Goal: Task Accomplishment & Management: Manage account settings

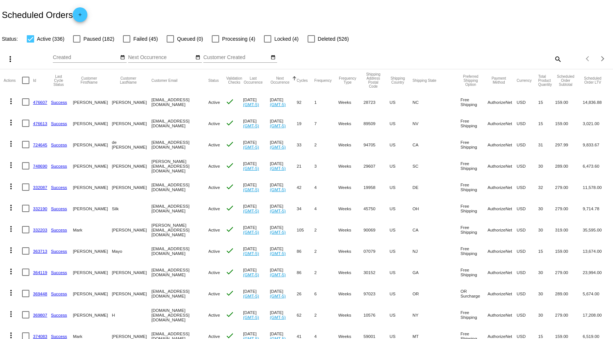
click at [553, 58] on mat-icon "search" at bounding box center [557, 58] width 9 height 11
click at [529, 57] on input "Search" at bounding box center [485, 58] width 153 height 6
type input "[PERSON_NAME]"
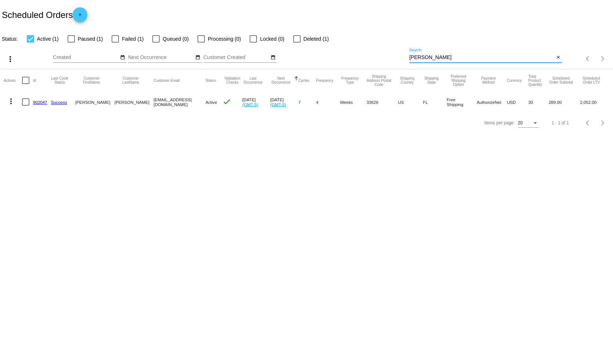
click at [113, 38] on div at bounding box center [115, 38] width 7 height 7
click at [115, 43] on input "Failed (1)" at bounding box center [115, 43] width 0 height 0
checkbox input "true"
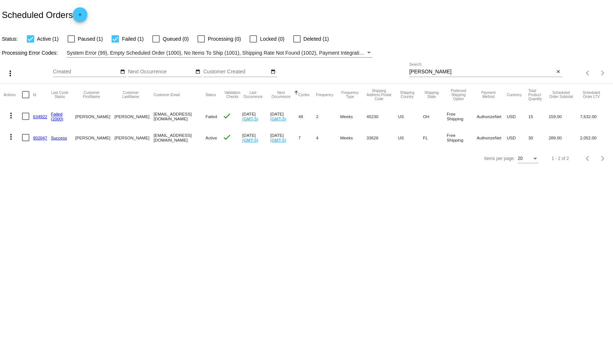
click at [40, 117] on link "634922" at bounding box center [40, 116] width 14 height 5
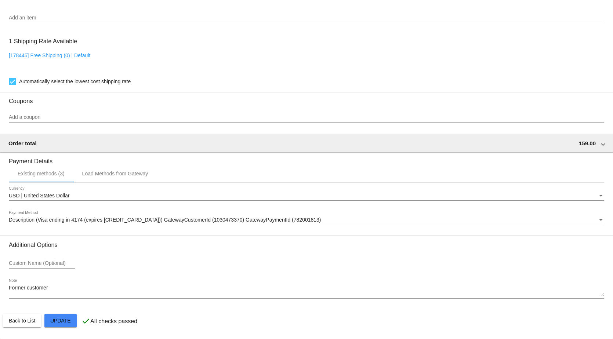
scroll to position [613, 0]
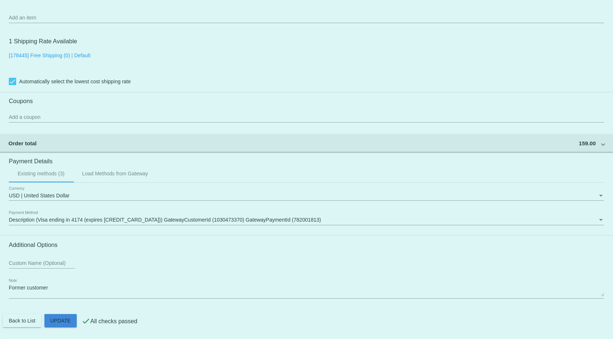
drag, startPoint x: 66, startPoint y: 320, endPoint x: 86, endPoint y: 339, distance: 26.7
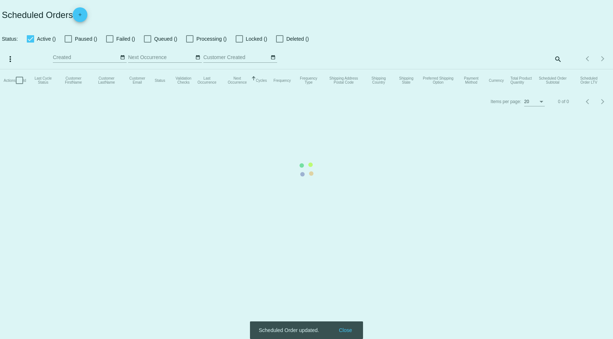
checkbox input "true"
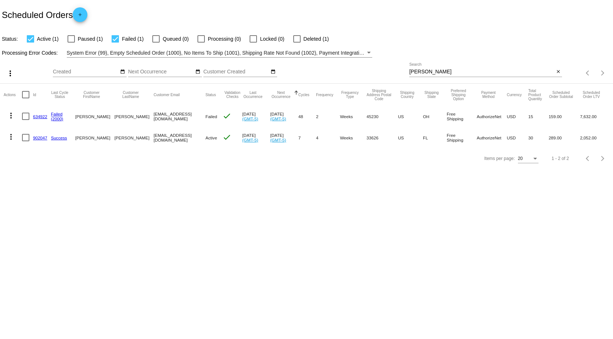
click at [254, 38] on div at bounding box center [253, 38] width 7 height 7
click at [253, 43] on input "Locked (0)" at bounding box center [253, 43] width 0 height 0
click at [253, 37] on div at bounding box center [253, 38] width 7 height 7
click at [253, 43] on input "Locked (0)" at bounding box center [253, 43] width 0 height 0
checkbox input "false"
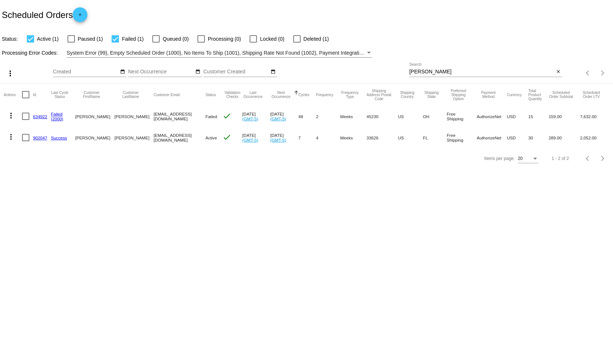
click at [112, 41] on div at bounding box center [115, 38] width 7 height 7
click at [115, 43] on input "Failed (1)" at bounding box center [115, 43] width 0 height 0
checkbox input "false"
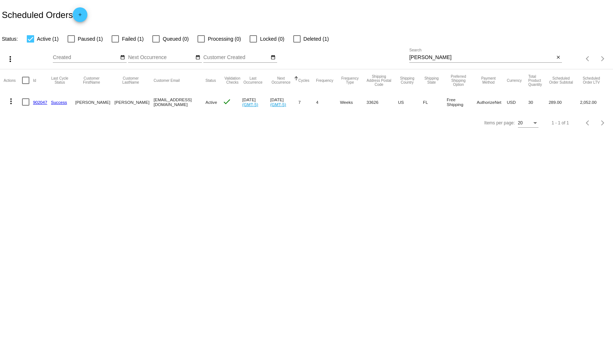
click at [253, 38] on div at bounding box center [253, 38] width 7 height 7
click at [253, 43] on input "Locked (0)" at bounding box center [253, 43] width 0 height 0
checkbox input "true"
click at [198, 39] on div at bounding box center [200, 38] width 7 height 7
click at [201, 43] on input "Processing (0)" at bounding box center [201, 43] width 0 height 0
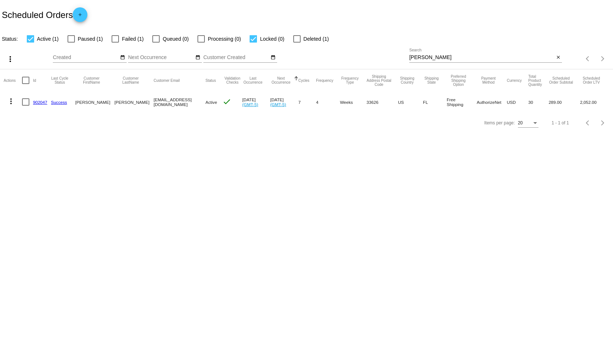
checkbox input "true"
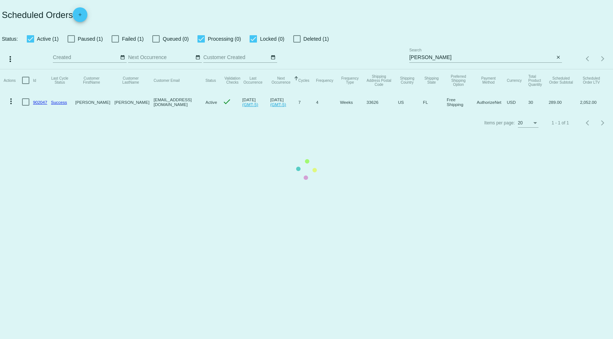
click at [32, 69] on mat-table "Actions Id Last Cycle Status Customer FirstName Customer LastName Customer Emai…" at bounding box center [306, 90] width 613 height 43
click at [30, 69] on mat-table "Actions Id Last Cycle Status Customer FirstName Customer LastName Customer Emai…" at bounding box center [306, 90] width 613 height 43
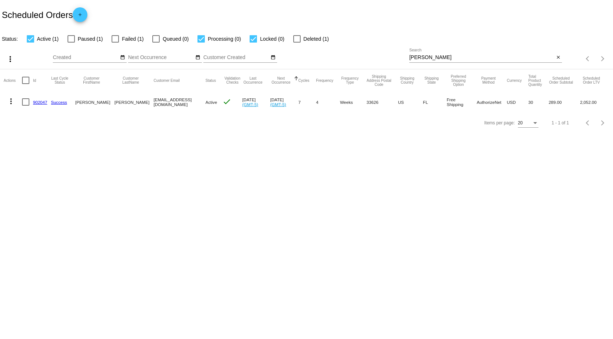
click at [31, 37] on div at bounding box center [30, 38] width 7 height 7
click at [30, 43] on input "Active (1)" at bounding box center [30, 43] width 0 height 0
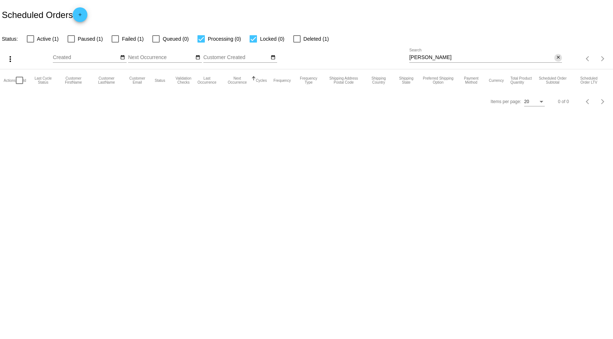
click at [557, 55] on mat-icon "close" at bounding box center [558, 58] width 5 height 6
click at [30, 39] on div at bounding box center [30, 38] width 7 height 7
click at [30, 43] on input "Active (340)" at bounding box center [30, 43] width 0 height 0
checkbox input "true"
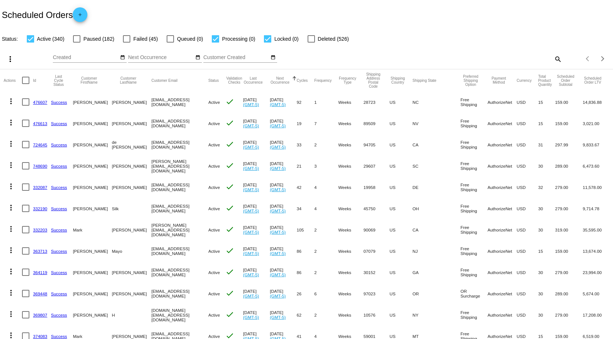
click at [213, 40] on div at bounding box center [215, 38] width 7 height 7
click at [215, 43] on input "Processing (0)" at bounding box center [215, 43] width 0 height 0
checkbox input "false"
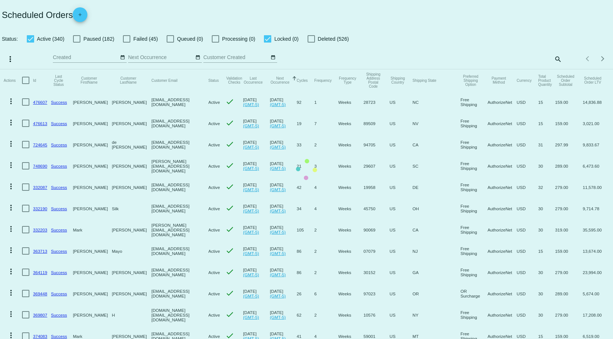
click at [267, 69] on mat-table "Actions Id Last Cycle Status Customer FirstName Customer LastName Customer Emai…" at bounding box center [306, 293] width 613 height 449
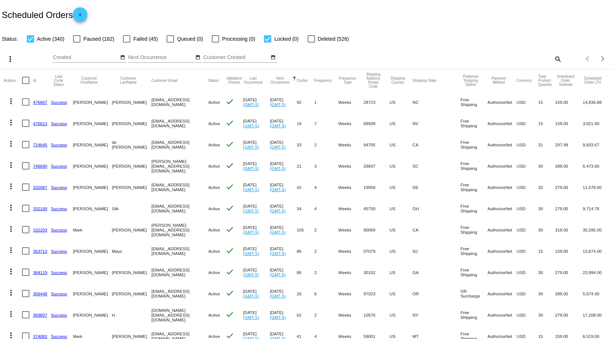
click at [267, 41] on div at bounding box center [267, 38] width 7 height 7
click at [267, 43] on input "Locked (0)" at bounding box center [267, 43] width 0 height 0
checkbox input "false"
click at [553, 57] on mat-icon "search" at bounding box center [557, 58] width 9 height 11
click at [485, 55] on input "Search" at bounding box center [485, 58] width 153 height 6
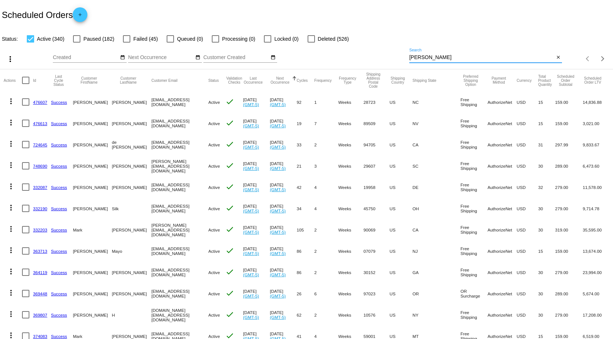
type input "[PERSON_NAME]"
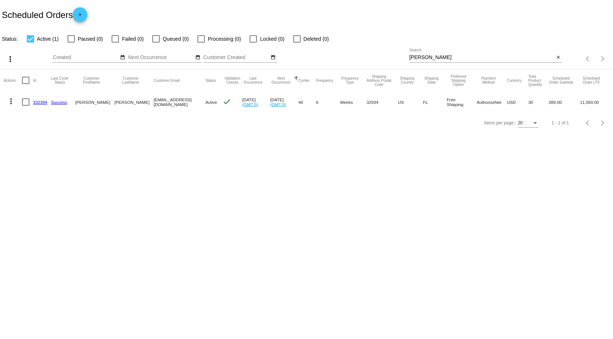
click at [35, 102] on link "332394" at bounding box center [40, 102] width 14 height 5
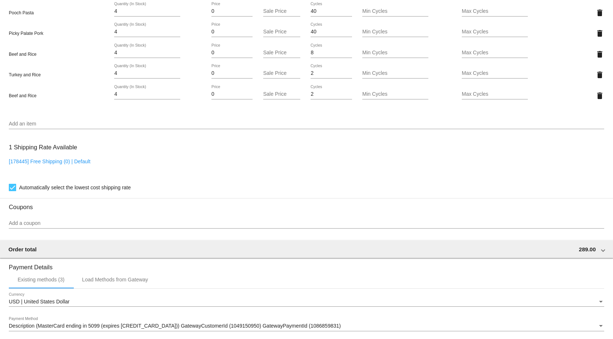
scroll to position [575, 0]
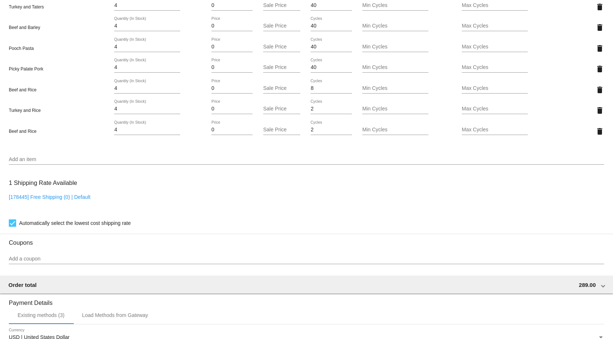
click at [382, 197] on div "1 Shipping Rate Available [178445] Free Shipping (0) | Default Automatically se…" at bounding box center [306, 201] width 595 height 53
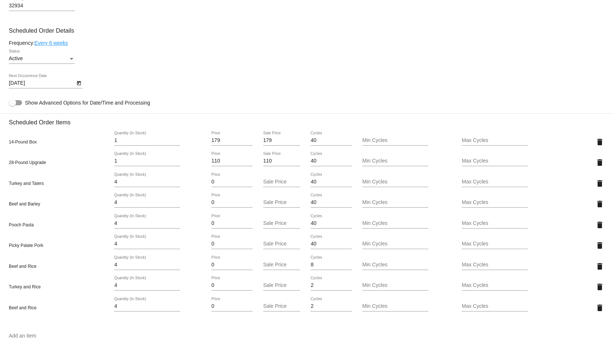
scroll to position [391, 0]
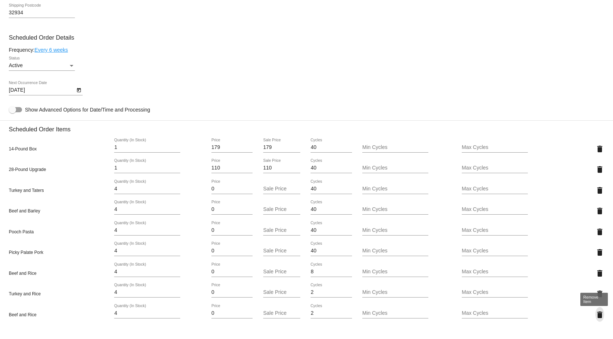
click at [595, 319] on mat-icon "delete" at bounding box center [599, 315] width 9 height 9
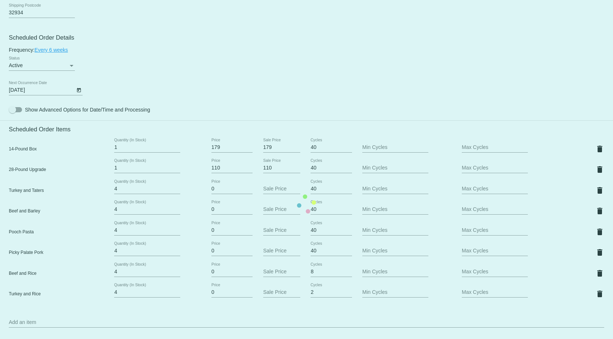
click at [28, 326] on mat-card "Customer 1217151: [PERSON_NAME] [PERSON_NAME][EMAIL_ADDRESS][DOMAIN_NAME] Custo…" at bounding box center [306, 203] width 613 height 879
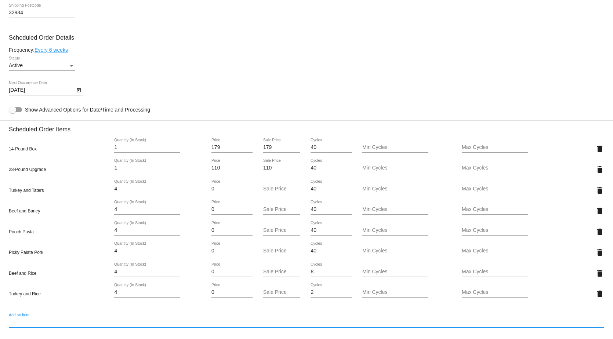
click at [18, 326] on input "Add an item" at bounding box center [306, 323] width 595 height 6
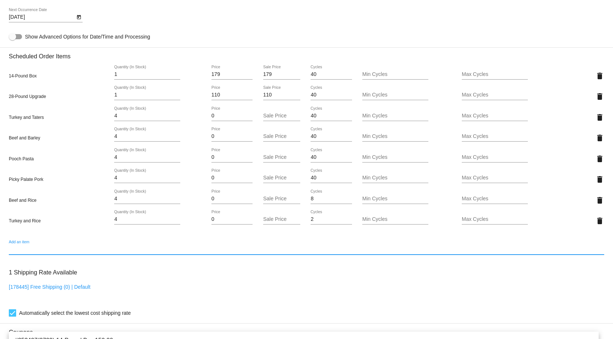
scroll to position [465, 0]
click at [27, 246] on div "Add an item" at bounding box center [306, 247] width 595 height 14
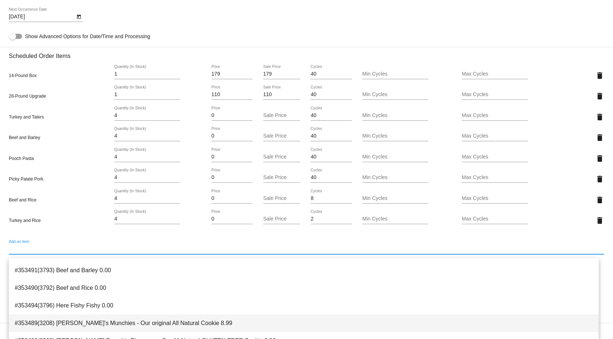
scroll to position [26, 0]
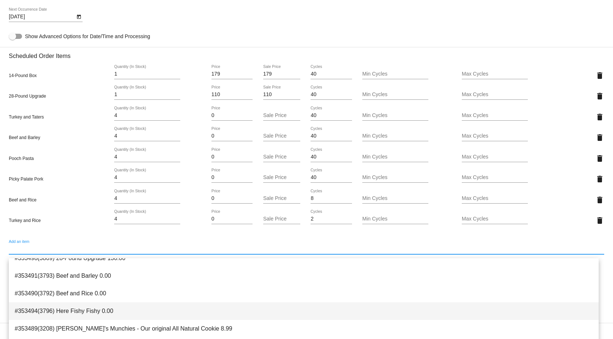
click at [101, 314] on span "#353494(3796) Here Fishy Fishy 0.00" at bounding box center [304, 311] width 578 height 18
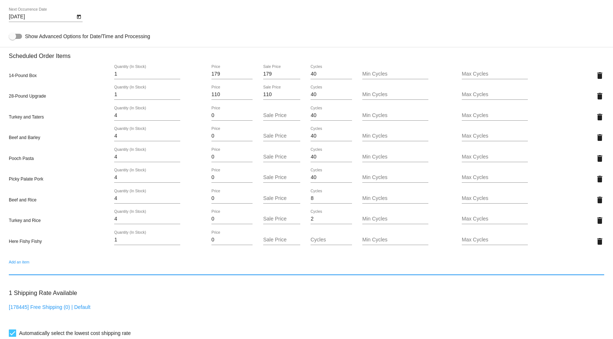
click at [119, 243] on input "1" at bounding box center [147, 240] width 66 height 6
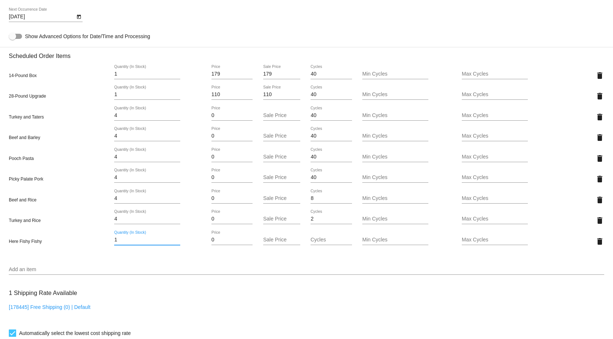
click at [118, 243] on input "1" at bounding box center [147, 240] width 66 height 6
drag, startPoint x: 116, startPoint y: 243, endPoint x: 106, endPoint y: 245, distance: 10.9
click at [106, 245] on div "Here Fishy Fishy 1 Quantity (In Stock) 0 Price Sale Price Cycles Min Cycles Max…" at bounding box center [306, 241] width 595 height 21
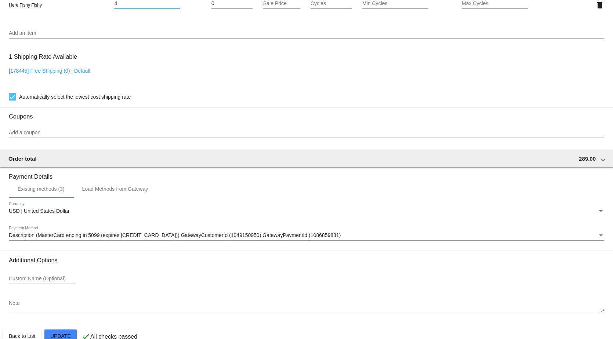
scroll to position [722, 0]
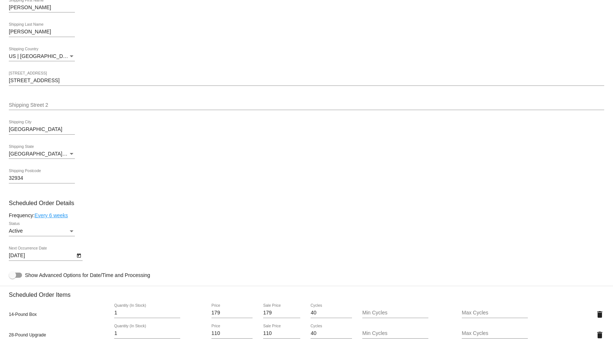
scroll to position [208, 0]
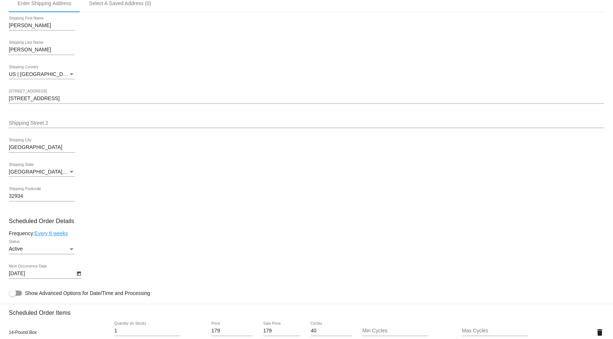
type input "4"
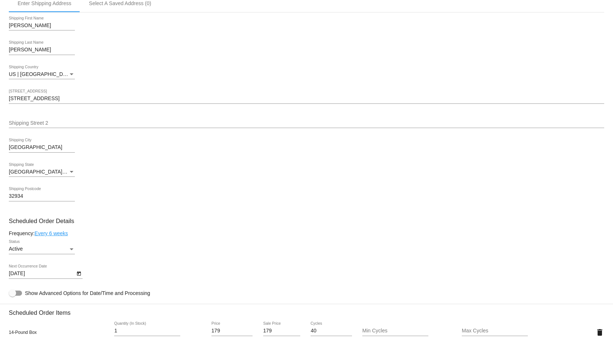
click at [79, 278] on icon "Open calendar" at bounding box center [78, 273] width 5 height 9
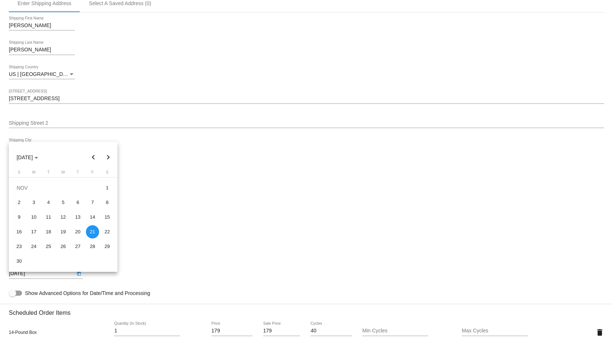
click at [79, 279] on div at bounding box center [306, 169] width 613 height 339
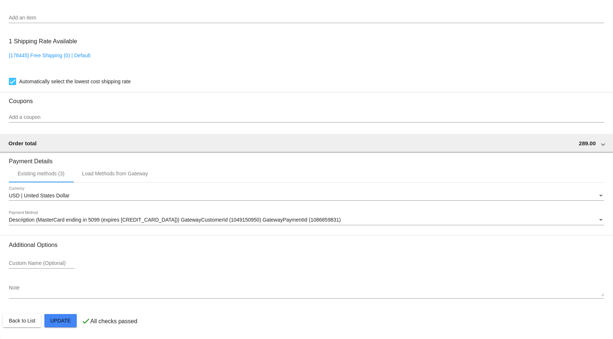
scroll to position [722, 0]
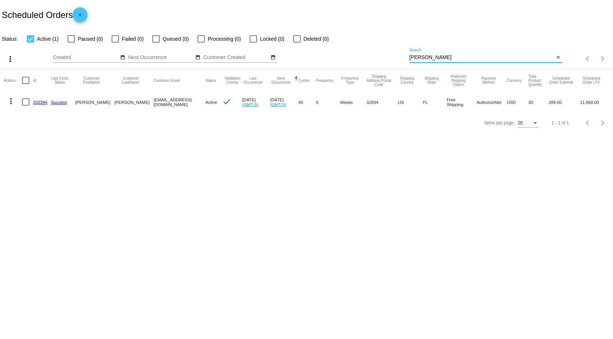
drag, startPoint x: 425, startPoint y: 59, endPoint x: 376, endPoint y: 76, distance: 51.5
click at [380, 59] on div "more_vert Oct Jan Feb Mar [DATE]" at bounding box center [306, 56] width 613 height 26
type input "jester"
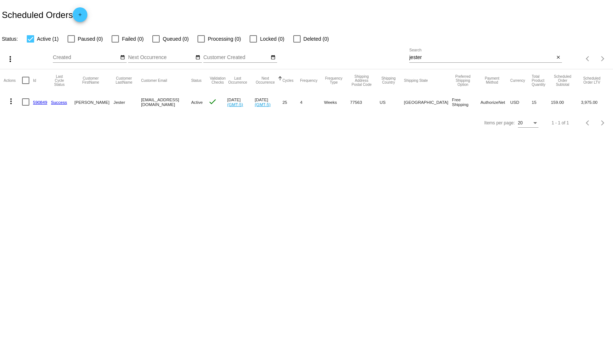
click at [43, 100] on link "590849" at bounding box center [40, 102] width 14 height 5
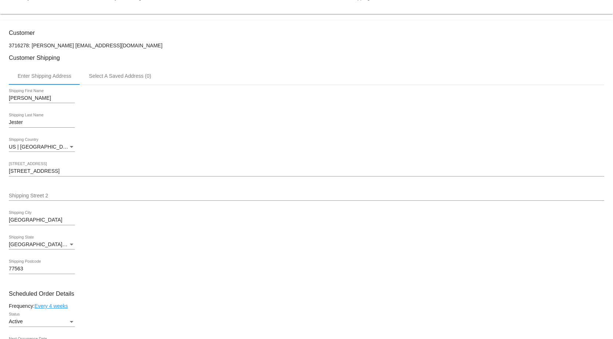
scroll to position [110, 0]
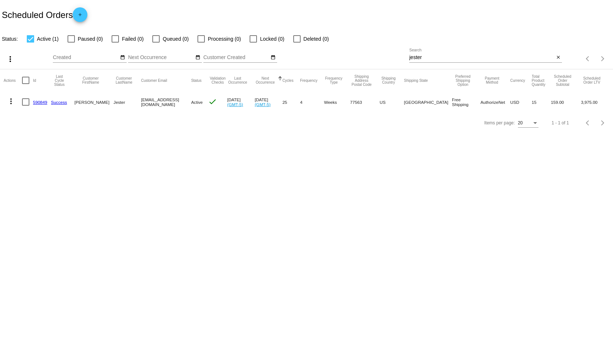
drag, startPoint x: 432, startPoint y: 57, endPoint x: 342, endPoint y: 49, distance: 90.3
click at [343, 49] on div "more_vert Oct Jan Feb Mar [DATE]" at bounding box center [306, 56] width 613 height 26
type input "[PERSON_NAME]"
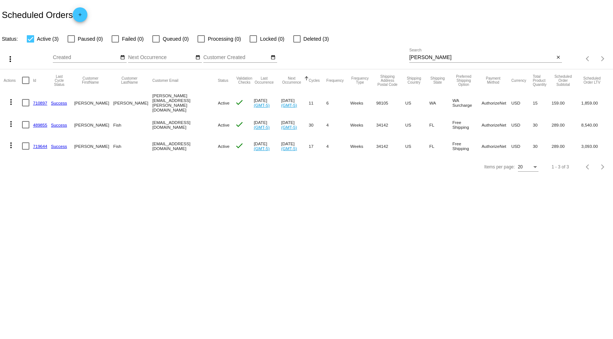
click at [35, 123] on link "489855" at bounding box center [40, 125] width 14 height 5
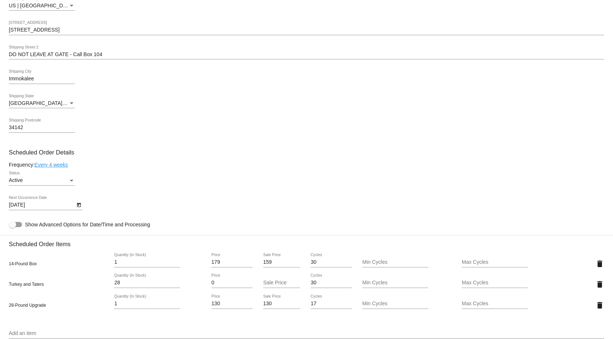
scroll to position [267, 0]
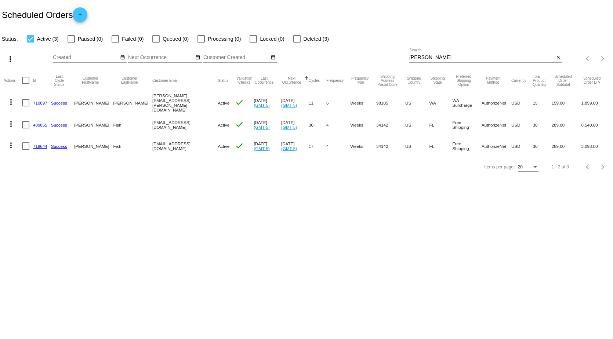
click at [38, 145] on link "719644" at bounding box center [40, 146] width 14 height 5
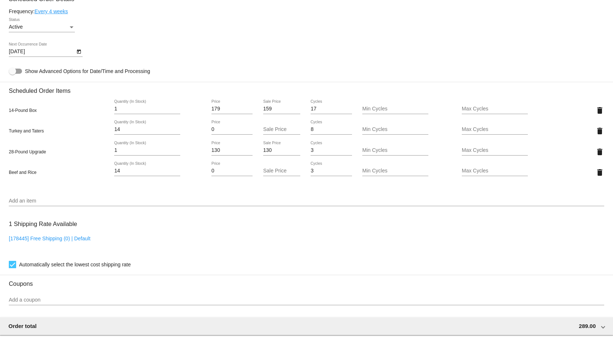
scroll to position [440, 0]
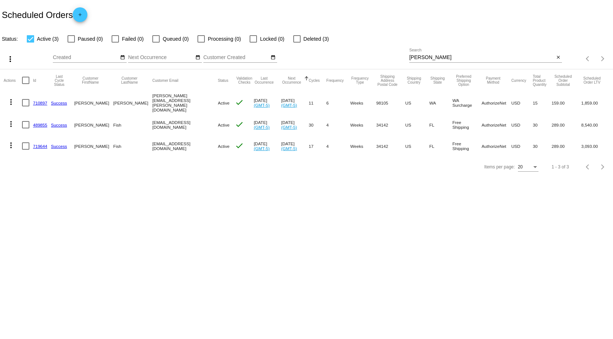
click at [41, 123] on link "489855" at bounding box center [40, 125] width 14 height 5
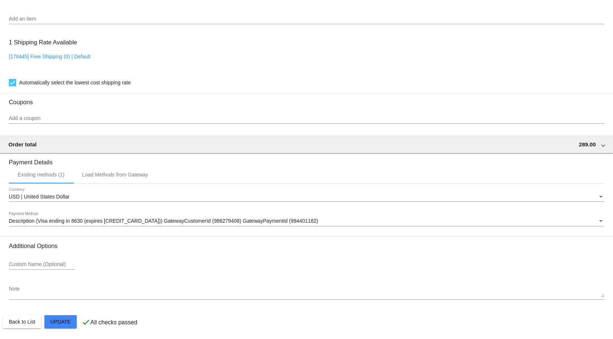
scroll to position [597, 0]
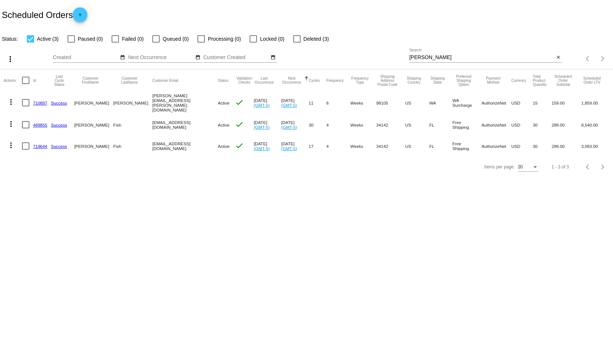
click at [37, 146] on link "719644" at bounding box center [40, 146] width 14 height 5
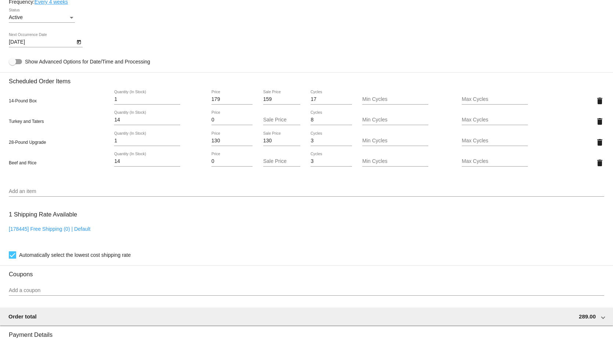
scroll to position [440, 0]
click at [595, 146] on mat-icon "delete" at bounding box center [599, 141] width 9 height 9
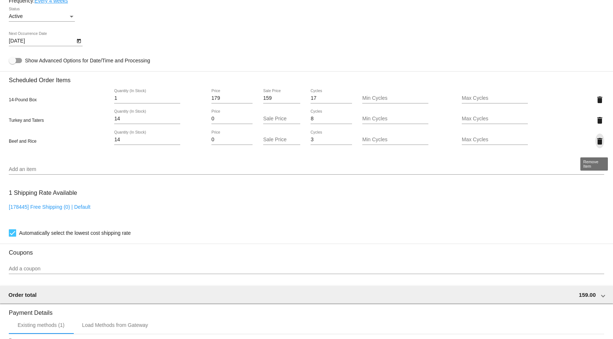
click at [595, 146] on mat-icon "delete" at bounding box center [599, 141] width 9 height 9
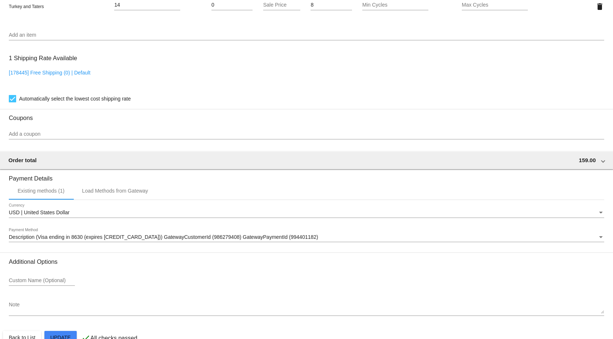
scroll to position [576, 0]
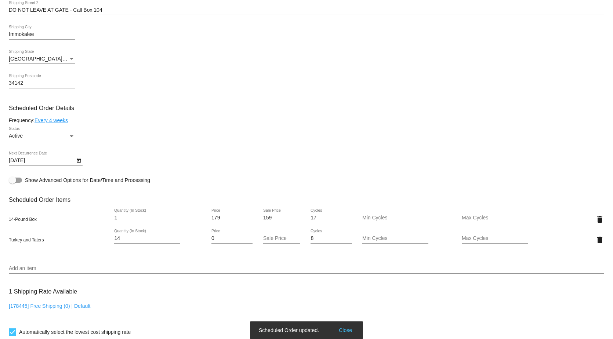
scroll to position [319, 0]
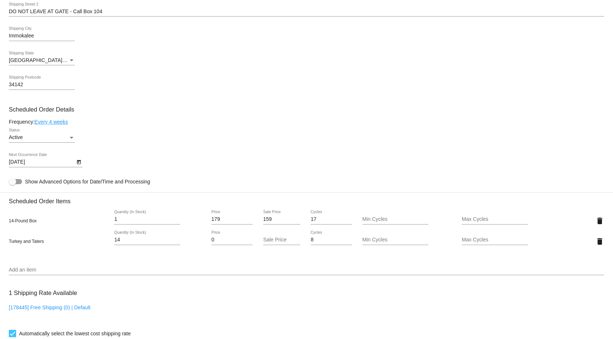
click at [80, 167] on icon "Open calendar" at bounding box center [78, 162] width 5 height 9
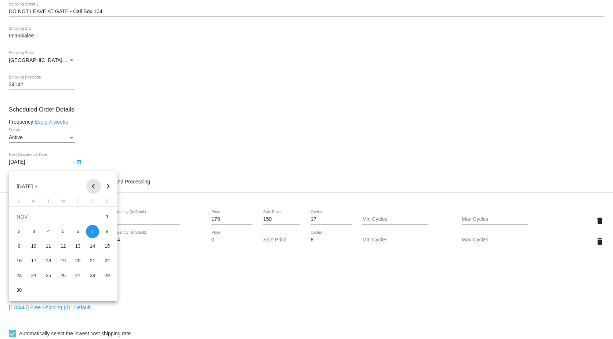
click at [94, 185] on button "Previous month" at bounding box center [93, 186] width 15 height 15
click at [105, 232] on div "11" at bounding box center [107, 231] width 13 height 13
type input "[DATE]"
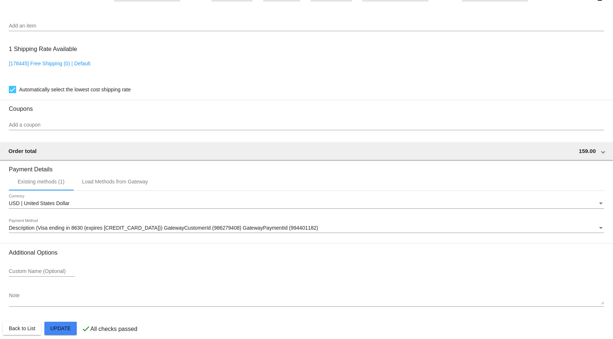
scroll to position [576, 0]
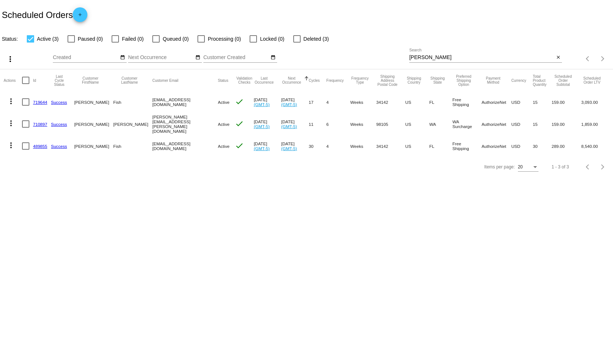
click at [38, 104] on link "719644" at bounding box center [40, 102] width 14 height 5
click at [12, 104] on mat-icon "more_vert" at bounding box center [11, 101] width 9 height 9
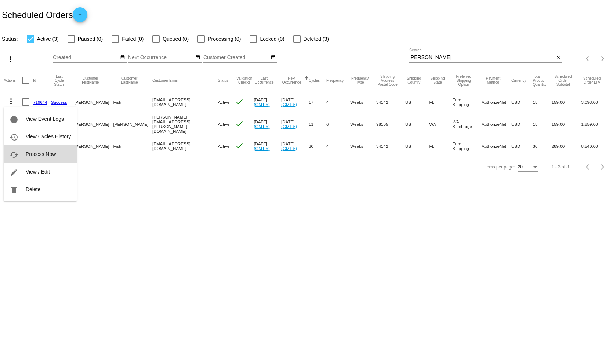
click at [46, 152] on span "Process Now" at bounding box center [41, 154] width 30 height 6
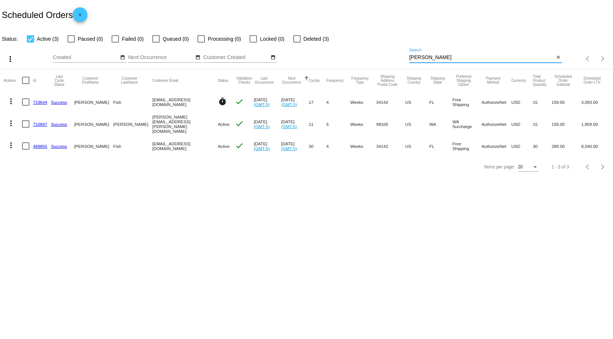
drag, startPoint x: 433, startPoint y: 57, endPoint x: 279, endPoint y: 55, distance: 154.2
click at [282, 47] on div "more_vert Oct Jan Feb Mar [DATE]" at bounding box center [306, 56] width 613 height 26
type input "[PERSON_NAME]"
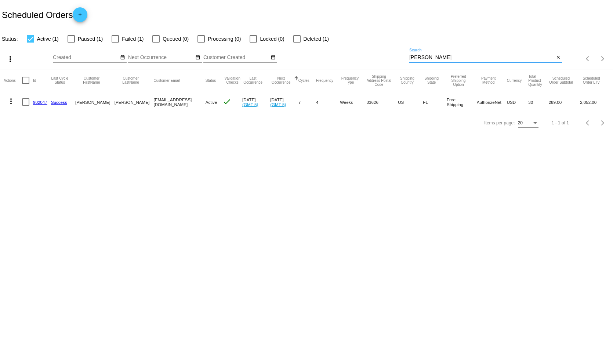
click at [115, 40] on div at bounding box center [115, 38] width 7 height 7
click at [115, 43] on input "Failed (1)" at bounding box center [115, 43] width 0 height 0
checkbox input "true"
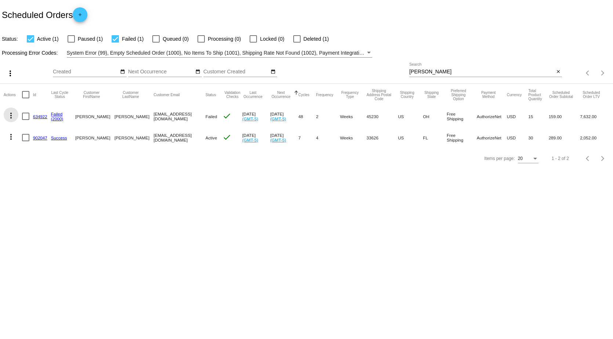
click at [11, 117] on mat-icon "more_vert" at bounding box center [11, 115] width 9 height 9
click at [154, 215] on div at bounding box center [306, 169] width 613 height 339
click at [37, 115] on link "634922" at bounding box center [40, 116] width 14 height 5
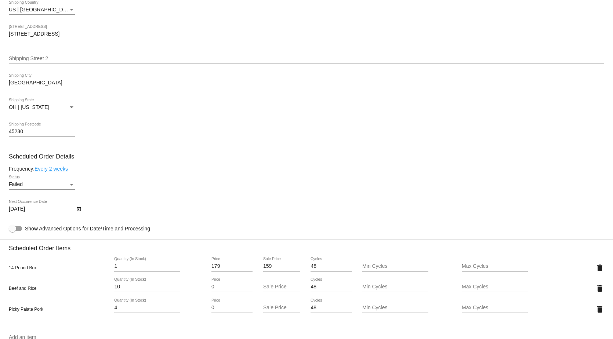
scroll to position [367, 0]
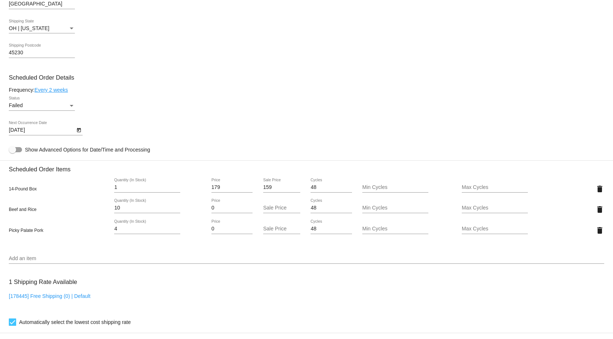
click at [79, 134] on icon "Open calendar" at bounding box center [78, 130] width 5 height 9
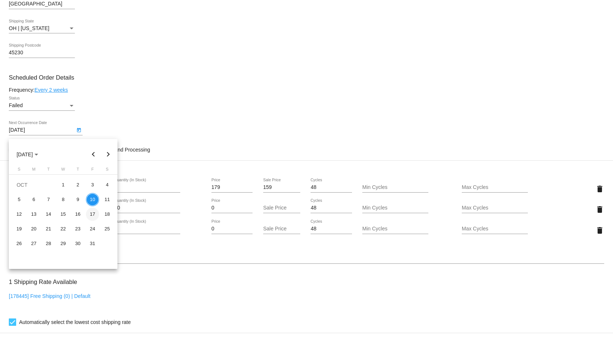
click at [92, 213] on div "17" at bounding box center [92, 214] width 13 height 13
type input "[DATE]"
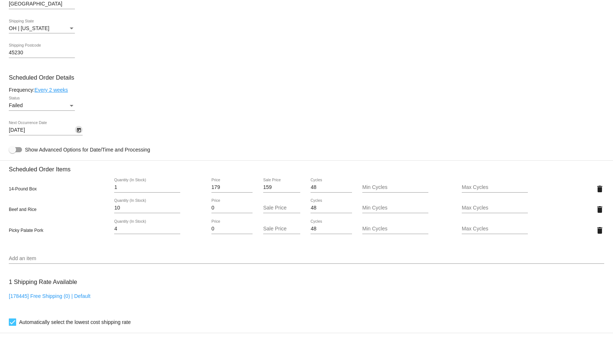
click at [72, 107] on div "Status" at bounding box center [72, 106] width 4 height 2
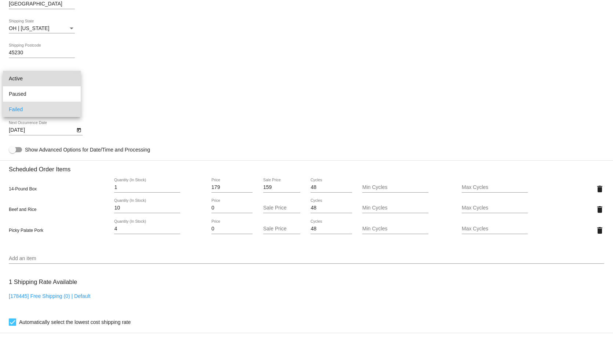
drag, startPoint x: 48, startPoint y: 76, endPoint x: 62, endPoint y: 82, distance: 15.0
click at [49, 77] on span "Active" at bounding box center [42, 78] width 66 height 15
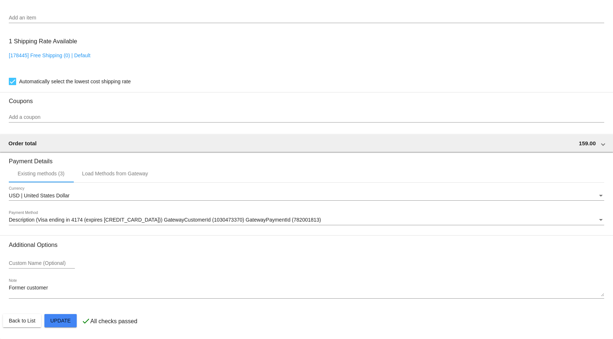
scroll to position [613, 0]
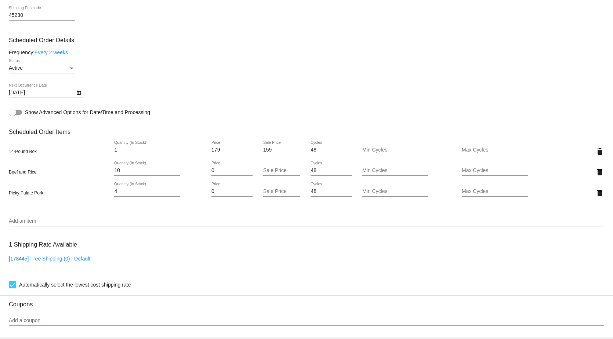
scroll to position [404, 0]
click at [78, 98] on icon "Open calendar" at bounding box center [78, 93] width 5 height 9
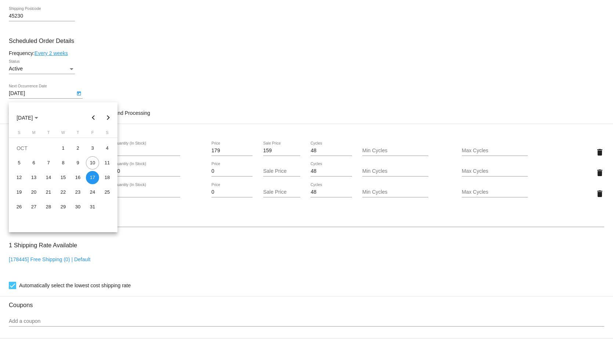
click at [185, 37] on div at bounding box center [306, 169] width 613 height 339
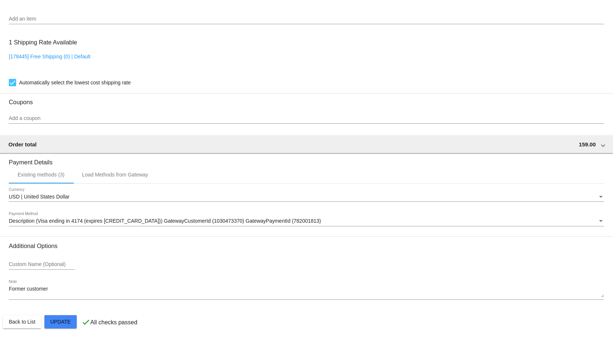
scroll to position [613, 0]
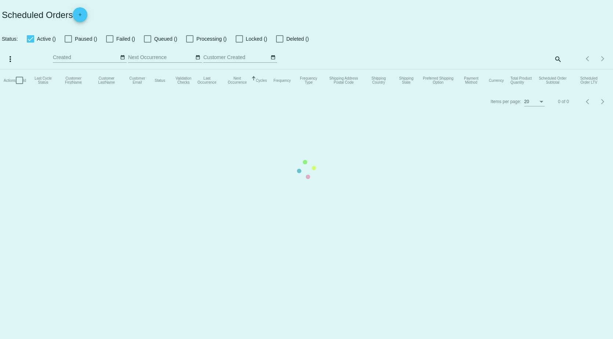
checkbox input "true"
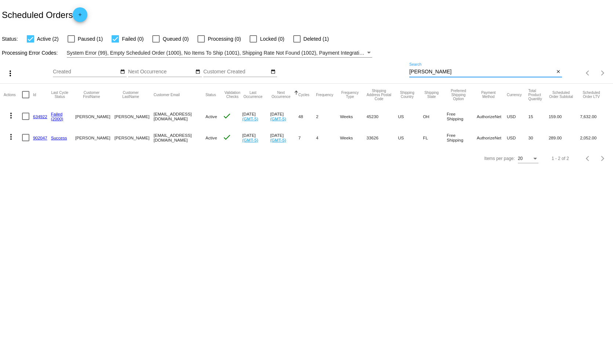
drag, startPoint x: 407, startPoint y: 69, endPoint x: 339, endPoint y: 69, distance: 68.3
click at [339, 69] on div "more_vert Oct Jan Feb Mar [DATE]" at bounding box center [306, 71] width 613 height 26
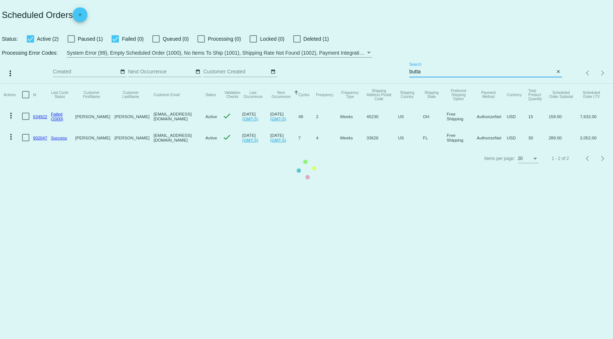
type input "butta"
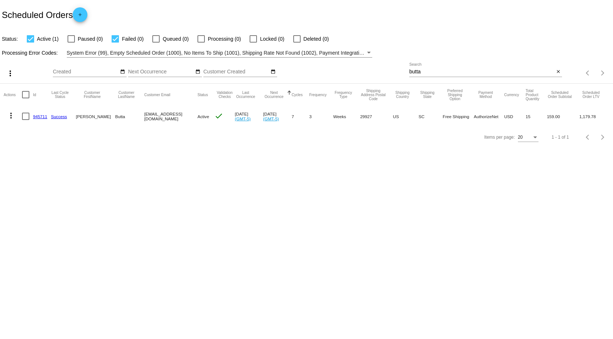
click at [40, 115] on link "945711" at bounding box center [40, 116] width 14 height 5
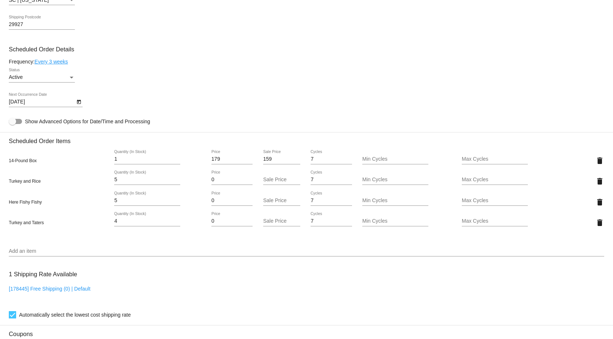
scroll to position [404, 0]
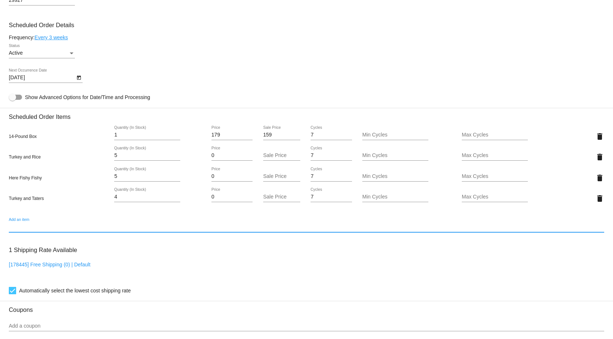
click at [19, 230] on input "Add an item" at bounding box center [306, 227] width 595 height 6
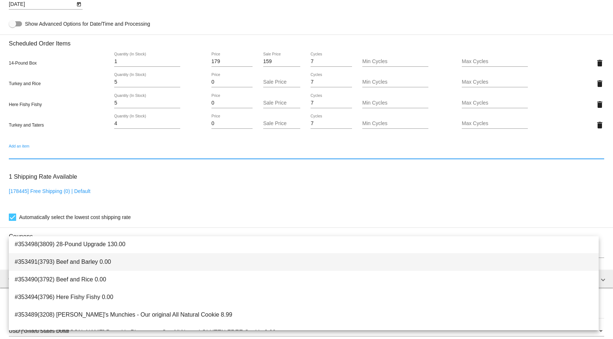
scroll to position [37, 0]
click at [99, 260] on span "#353490(3792) Beef and Rice 0.00" at bounding box center [304, 262] width 578 height 18
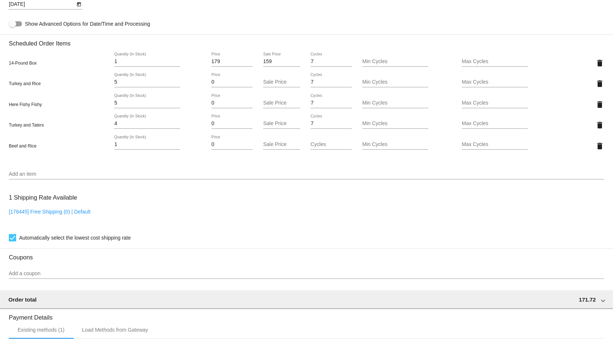
click at [28, 172] on div "Add an item" at bounding box center [306, 172] width 595 height 14
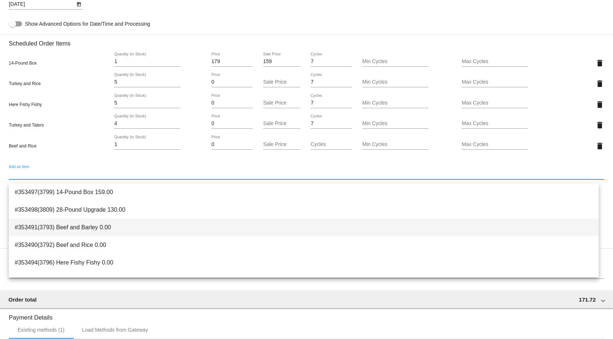
click at [81, 231] on span "#353491(3793) Beef and Barley 0.00" at bounding box center [304, 228] width 578 height 18
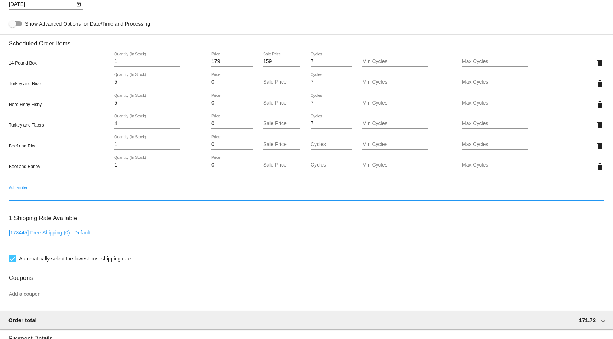
drag, startPoint x: 123, startPoint y: 87, endPoint x: 85, endPoint y: 88, distance: 37.4
click at [87, 88] on div "Turkey and Rice 5 Quantity (In Stock) 0 Price Sale Price 7 Cycles Min Cycles Ma…" at bounding box center [306, 83] width 595 height 21
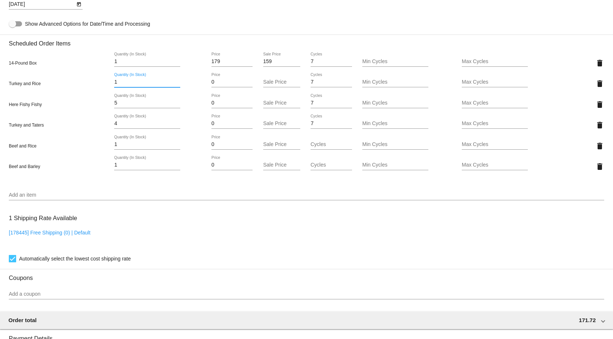
type input "1"
drag, startPoint x: 119, startPoint y: 148, endPoint x: 98, endPoint y: 151, distance: 20.7
click at [98, 151] on mat-card "Customer 6576535: [PERSON_NAME] [EMAIL_ADDRESS][DOMAIN_NAME] Customer Shipping …" at bounding box center [306, 97] width 613 height 838
type input "2"
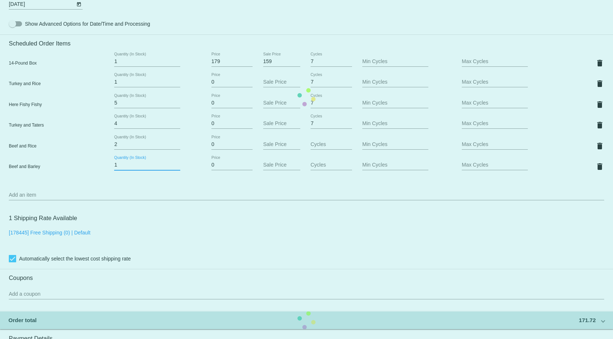
drag, startPoint x: 117, startPoint y: 168, endPoint x: 102, endPoint y: 168, distance: 15.4
click at [102, 168] on mat-card "Customer 6576535: [PERSON_NAME] [EMAIL_ADDRESS][DOMAIN_NAME] Customer Shipping …" at bounding box center [306, 97] width 613 height 838
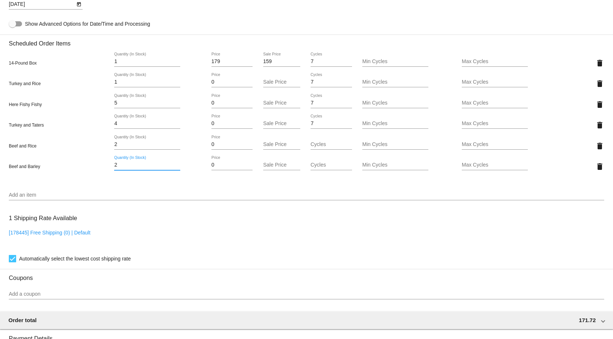
type input "2"
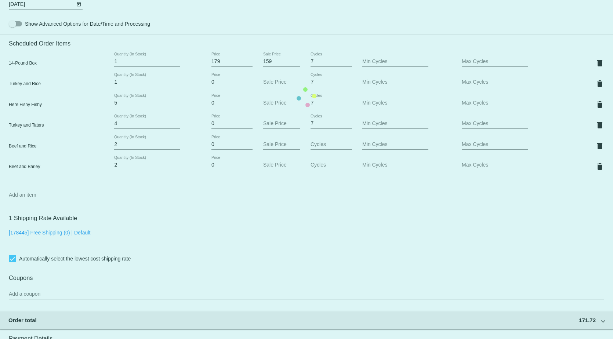
click at [95, 171] on mat-card "Customer 6576535: [PERSON_NAME] [EMAIL_ADDRESS][DOMAIN_NAME] Customer Shipping …" at bounding box center [306, 97] width 613 height 838
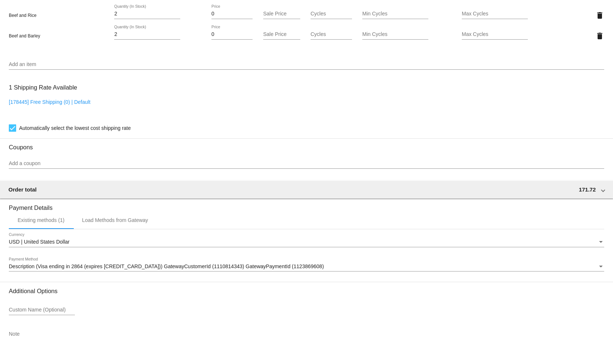
scroll to position [659, 0]
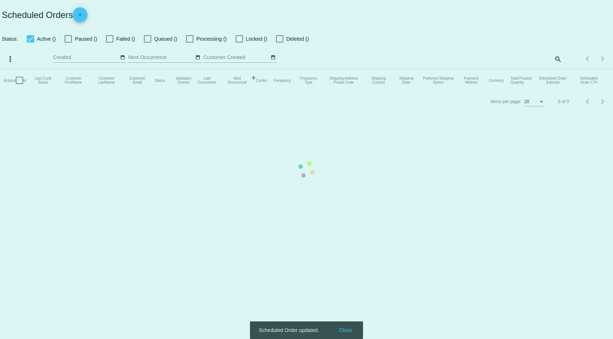
checkbox input "true"
